Goal: Task Accomplishment & Management: Manage account settings

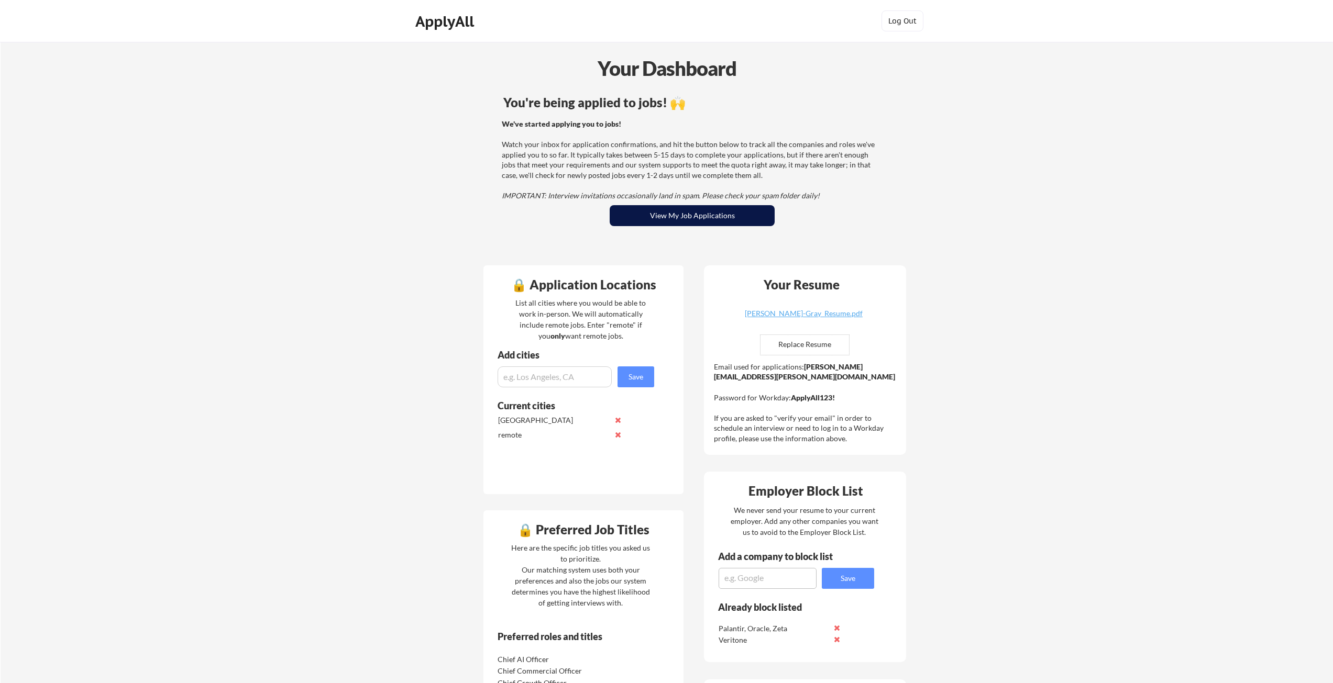
click at [680, 218] on button "View My Job Applications" at bounding box center [692, 215] width 165 height 21
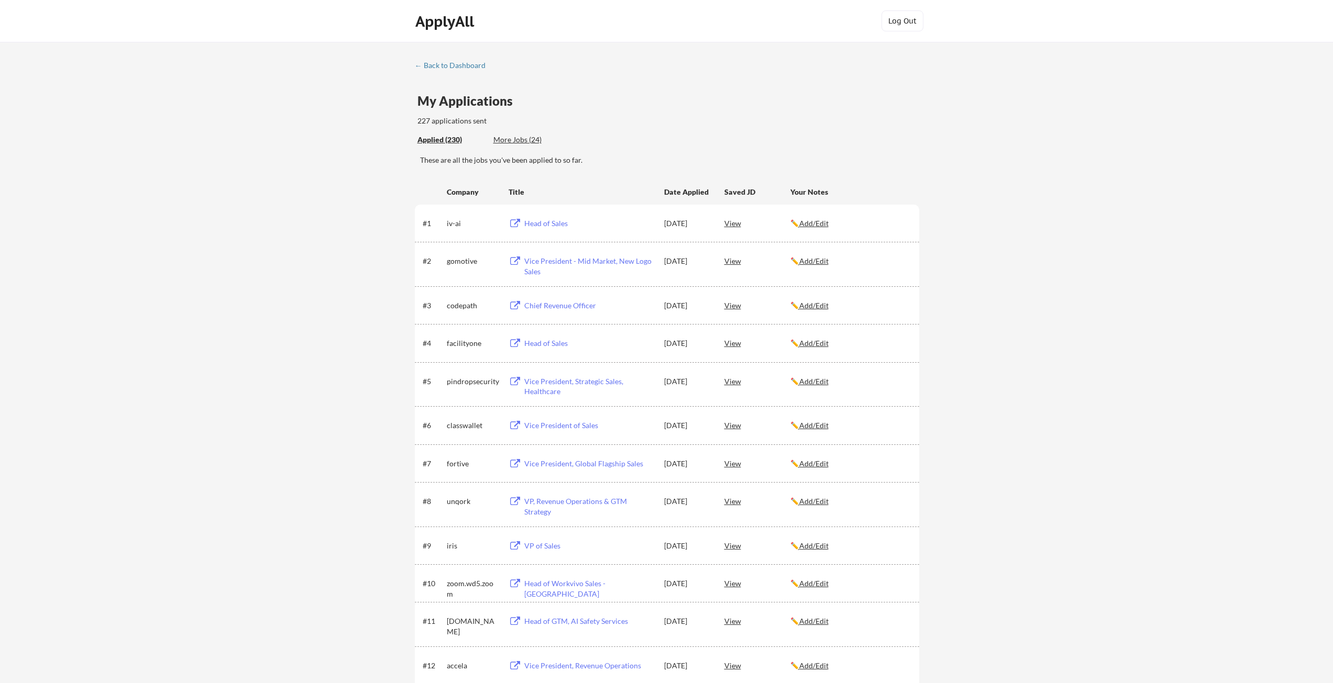
click at [732, 385] on div "View" at bounding box center [757, 381] width 66 height 19
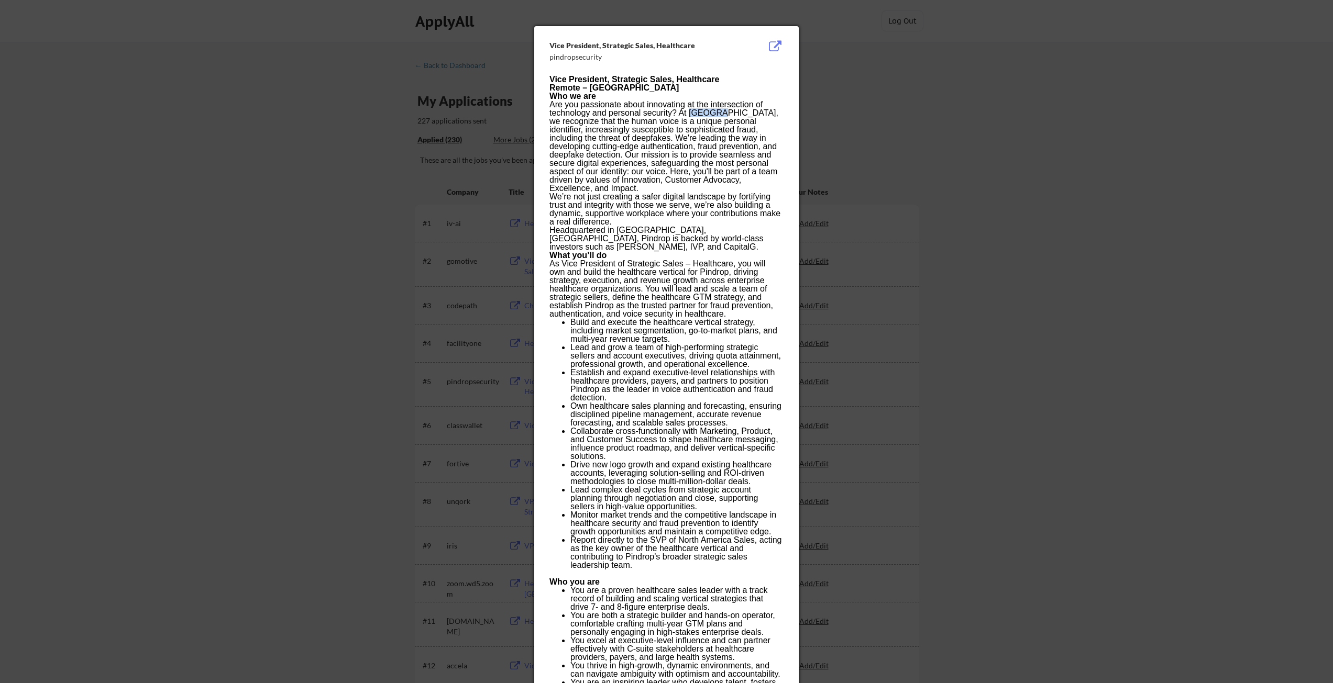
drag, startPoint x: 717, startPoint y: 112, endPoint x: 688, endPoint y: 113, distance: 28.8
click at [688, 113] on p "Are you passionate about innovating at the intersection of technology and perso…" at bounding box center [666, 147] width 234 height 92
copy p "Pindrop"
drag, startPoint x: 695, startPoint y: 46, endPoint x: 550, endPoint y: 47, distance: 144.5
click at [550, 47] on div "Vice President, Strategic Sales, Healthcare" at bounding box center [639, 45] width 181 height 10
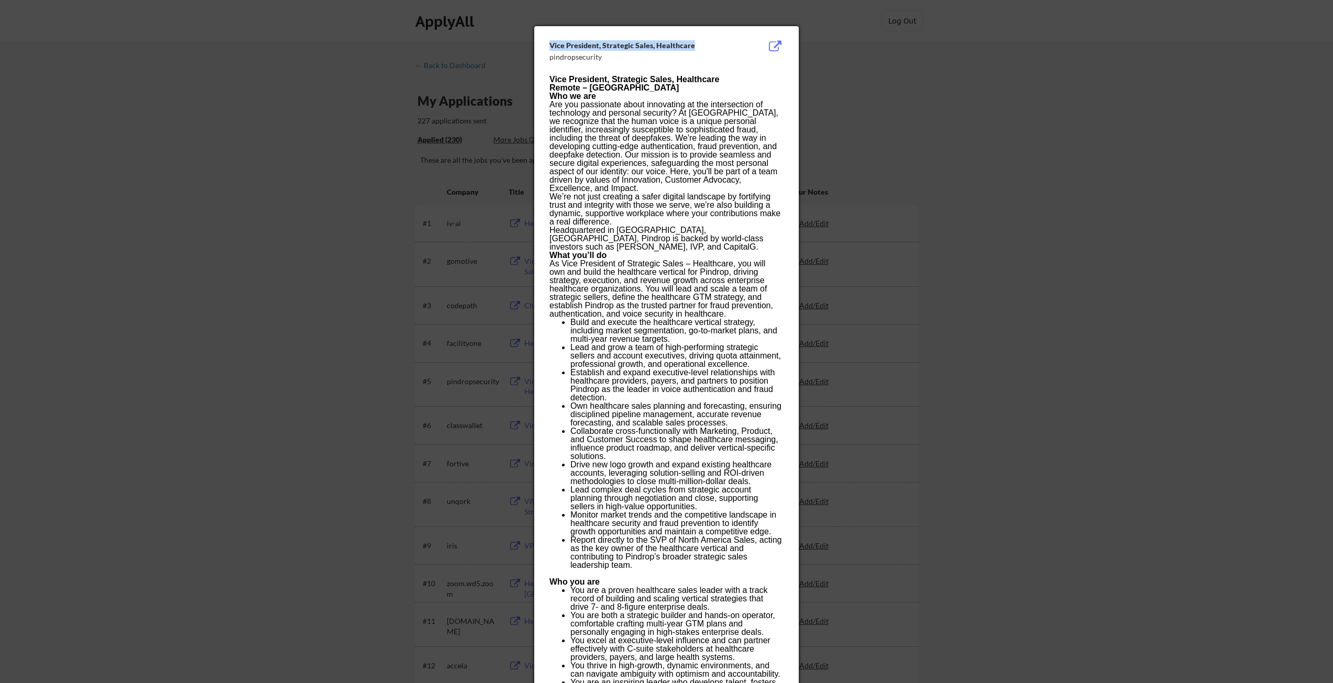
copy div "Vice President, Strategic Sales, Healthcare"
click at [252, 160] on div at bounding box center [666, 341] width 1333 height 683
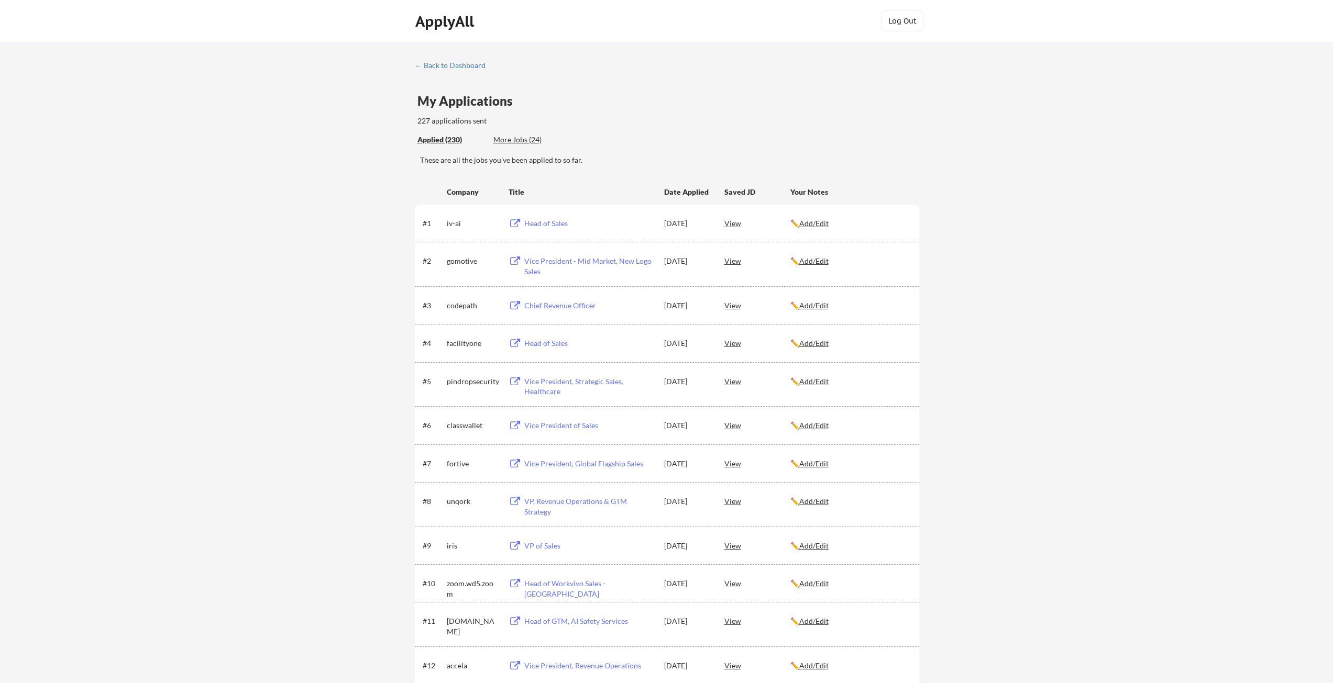
click at [553, 342] on div "Head of Sales" at bounding box center [589, 343] width 130 height 10
click at [580, 307] on div "Chief Revenue Officer" at bounding box center [589, 306] width 130 height 10
